Goal: Navigation & Orientation: Find specific page/section

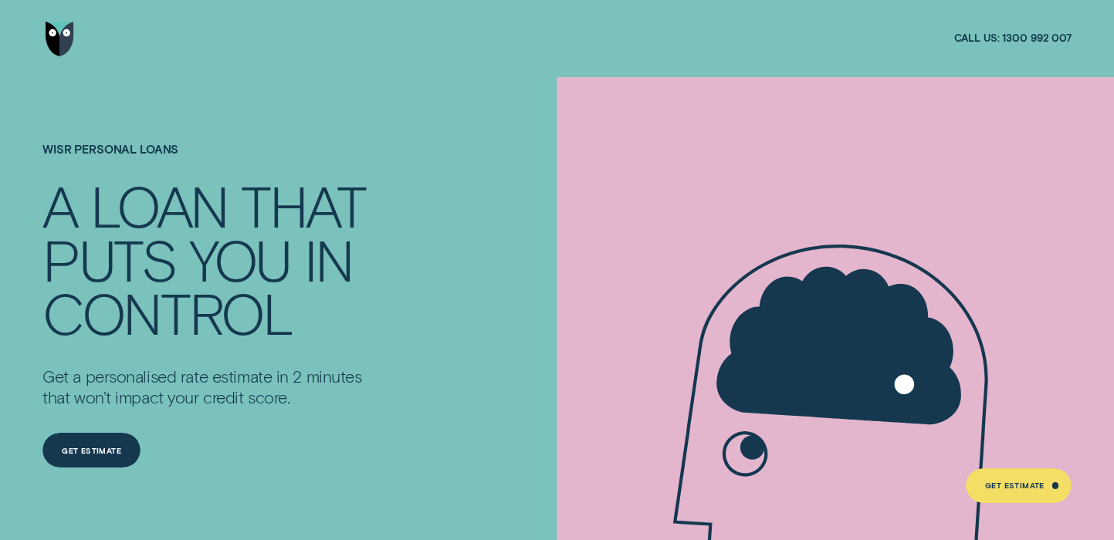
click at [112, 152] on h1 "Wisr Personal Loans" at bounding box center [209, 161] width 335 height 36
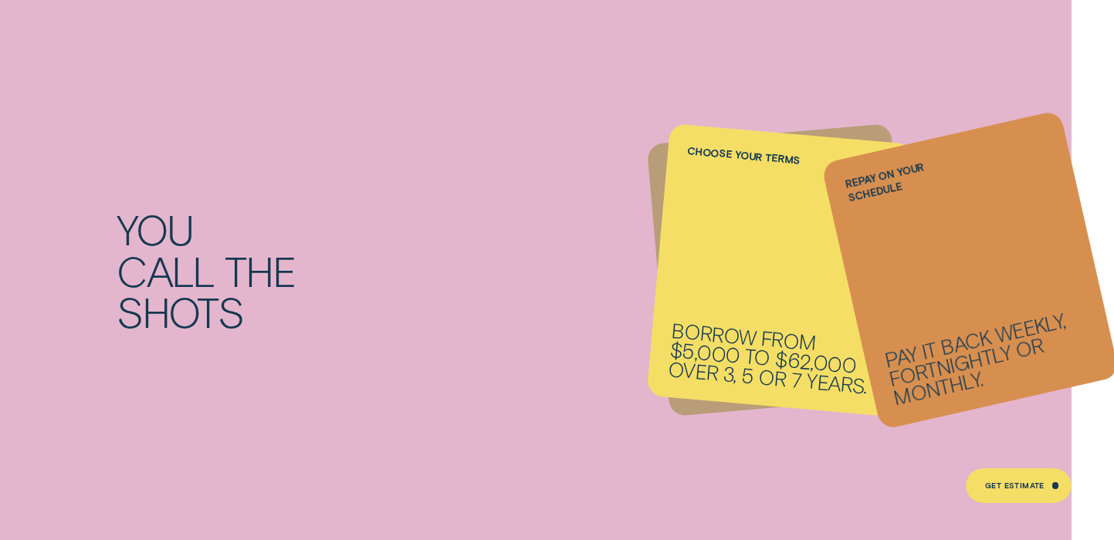
scroll to position [1203, 0]
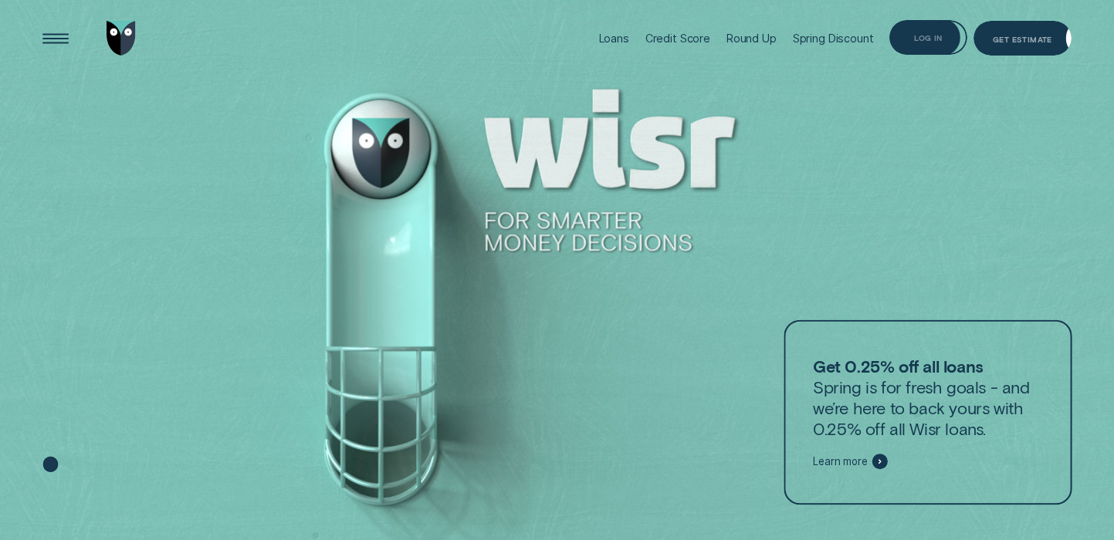
click at [905, 39] on div "Log in" at bounding box center [927, 37] width 77 height 35
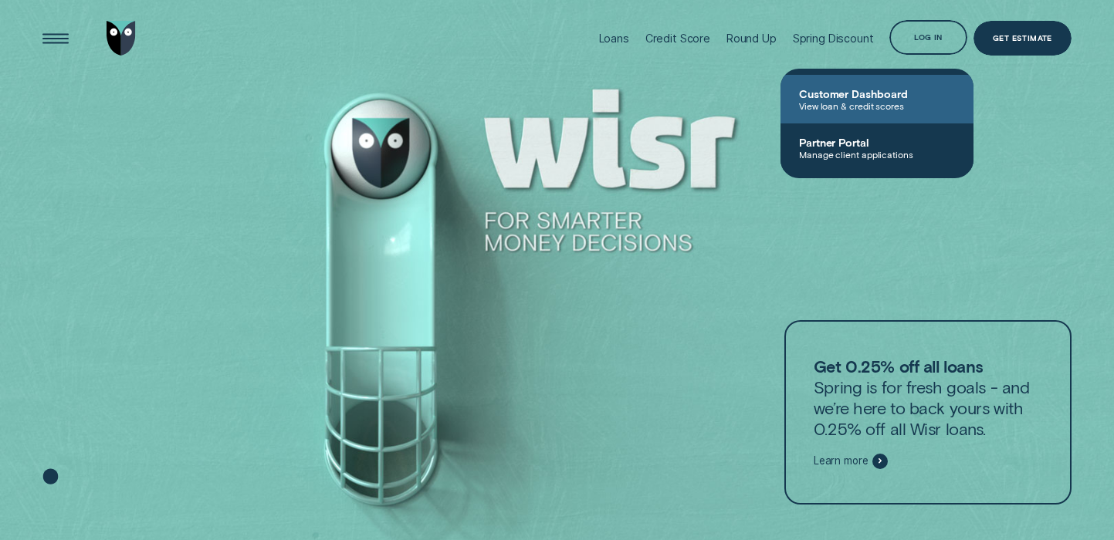
click at [847, 93] on span "Customer Dashboard" at bounding box center [877, 93] width 156 height 13
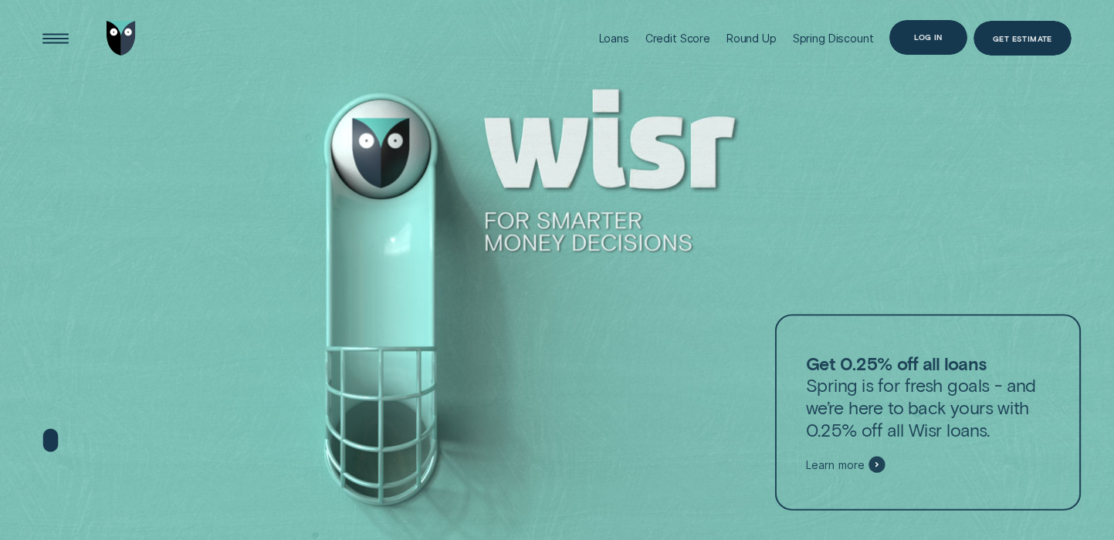
click at [935, 37] on div "Log in" at bounding box center [928, 37] width 28 height 7
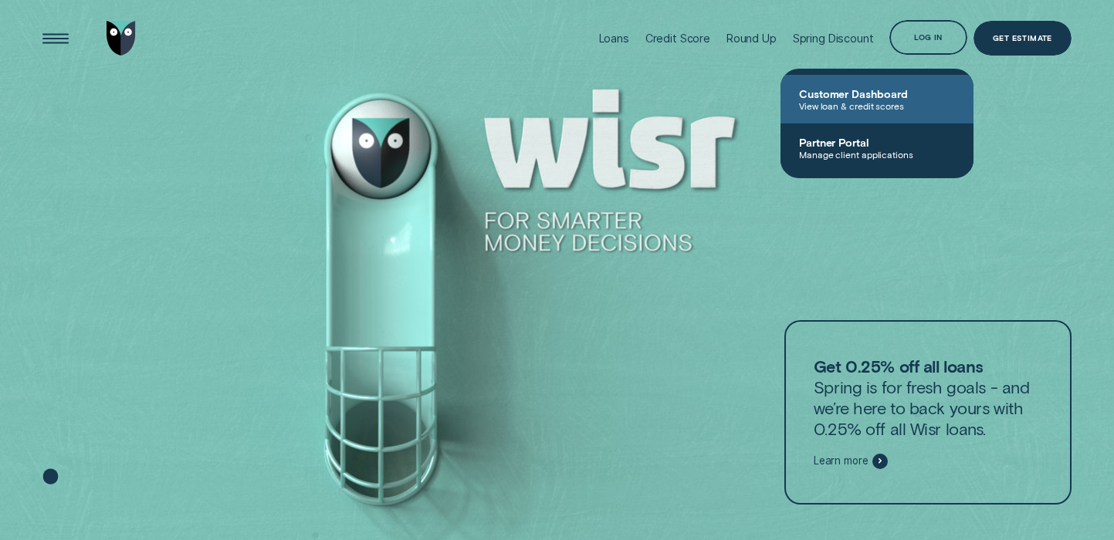
click at [885, 92] on span "Customer Dashboard" at bounding box center [877, 93] width 156 height 13
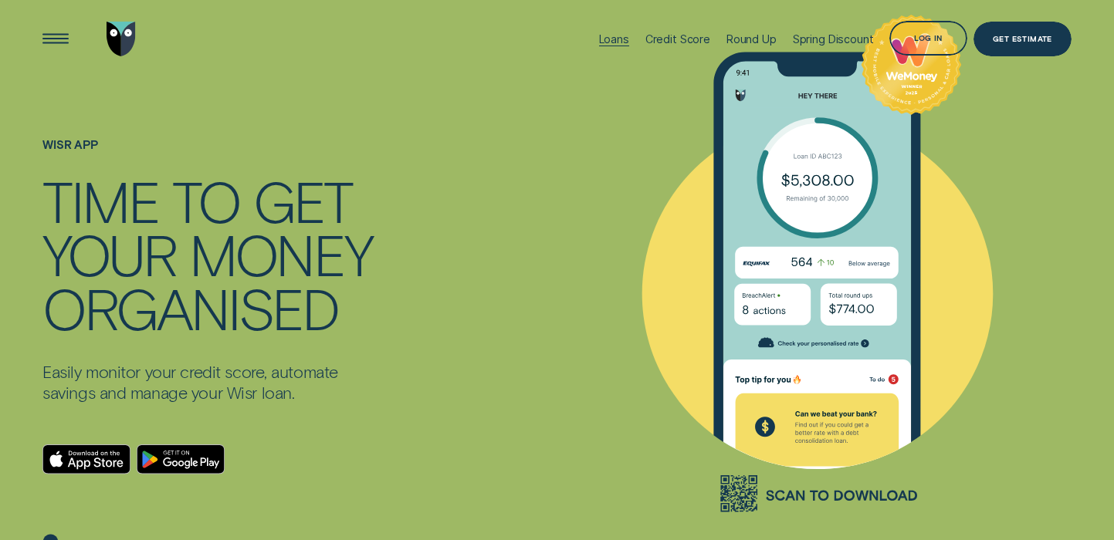
click at [619, 33] on div "Loans" at bounding box center [614, 38] width 30 height 13
